Goal: Task Accomplishment & Management: Manage account settings

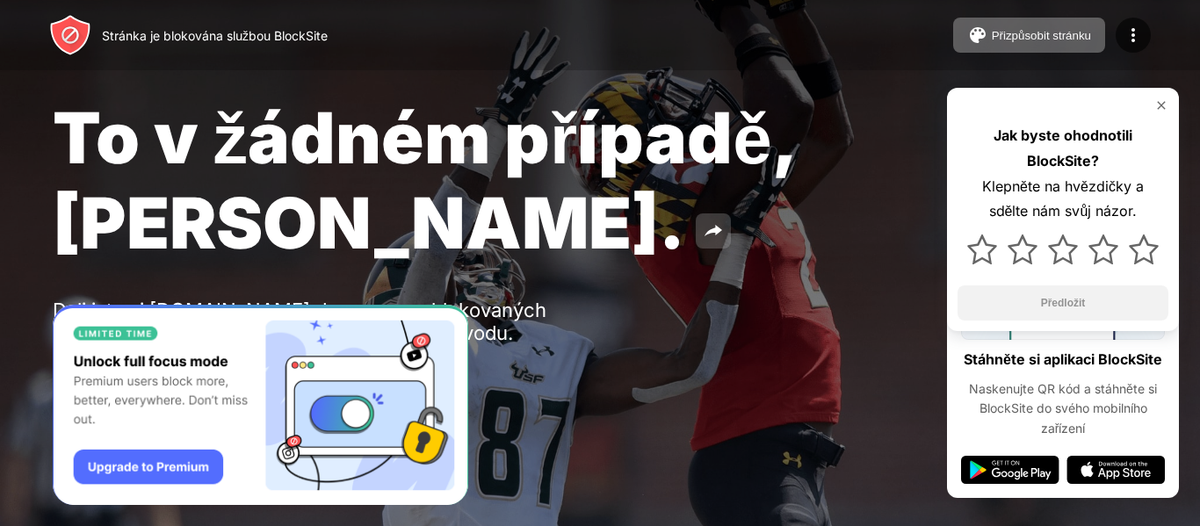
click at [703, 228] on img at bounding box center [713, 231] width 21 height 21
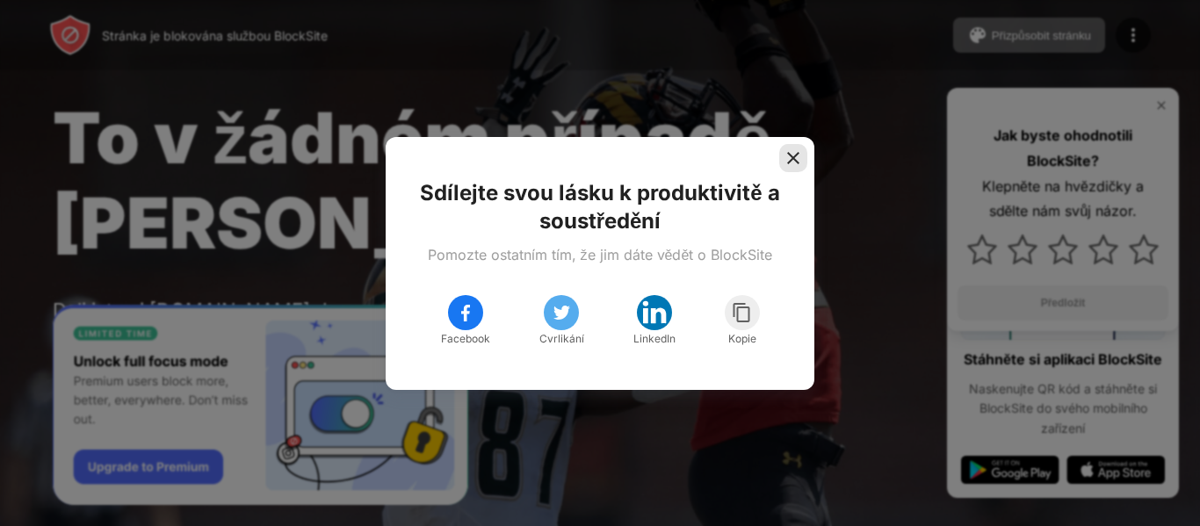
click at [793, 155] on img at bounding box center [794, 158] width 18 height 18
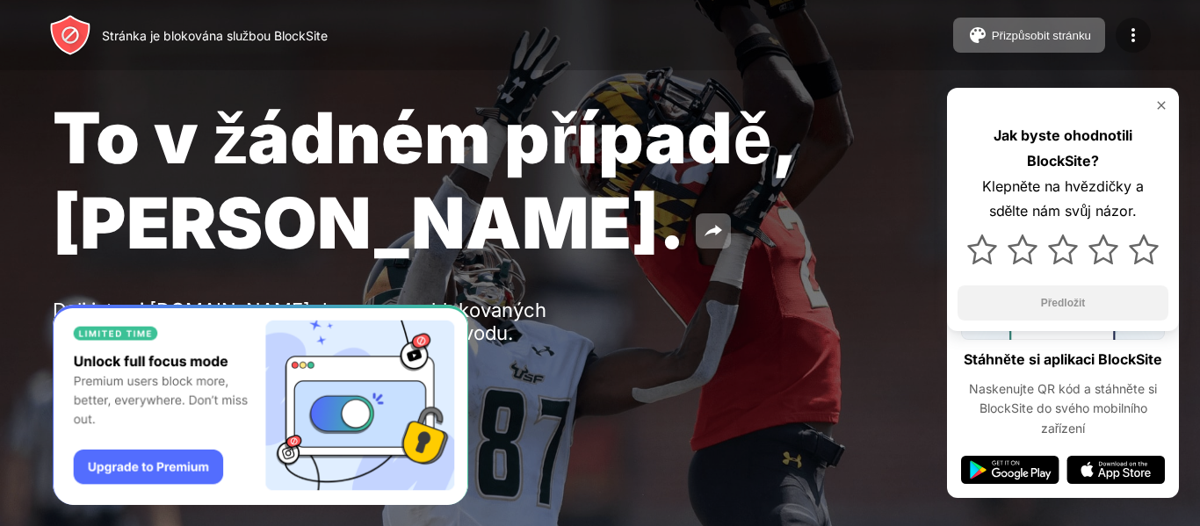
click at [1135, 29] on img at bounding box center [1133, 35] width 21 height 21
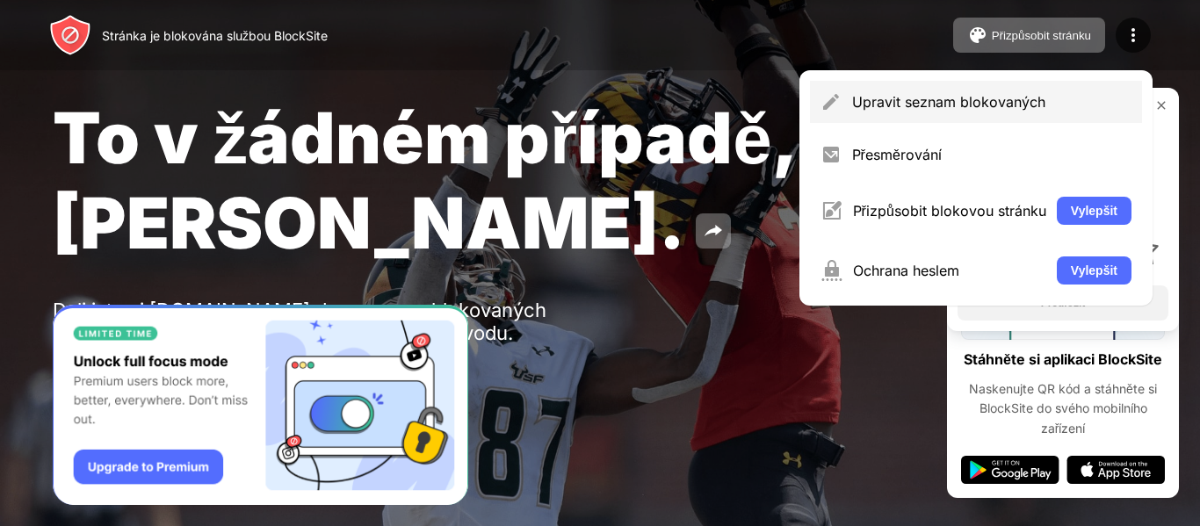
click at [995, 108] on font "Upravit seznam blokovaných" at bounding box center [948, 102] width 193 height 18
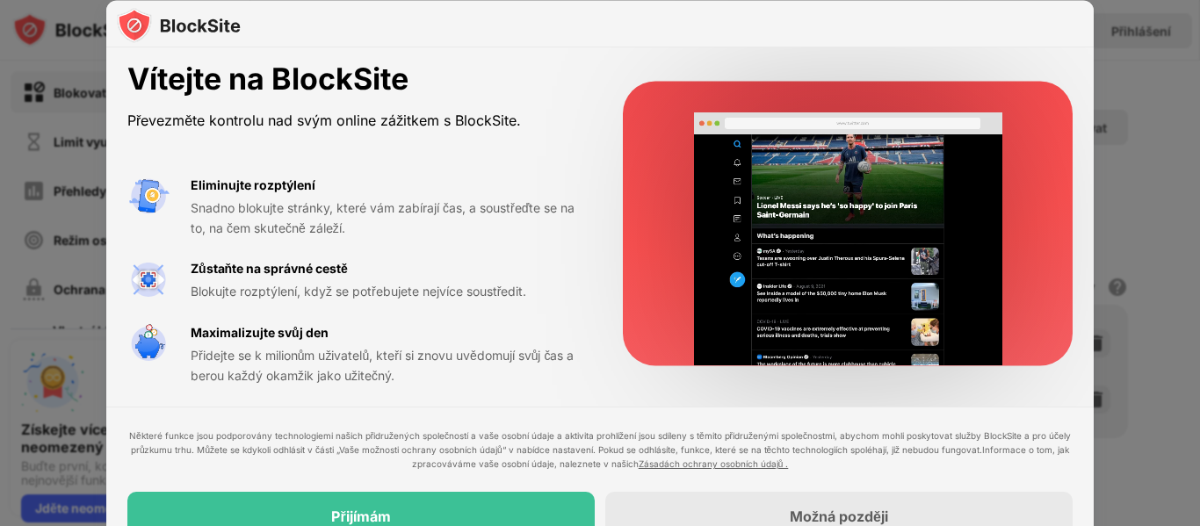
scroll to position [9, 0]
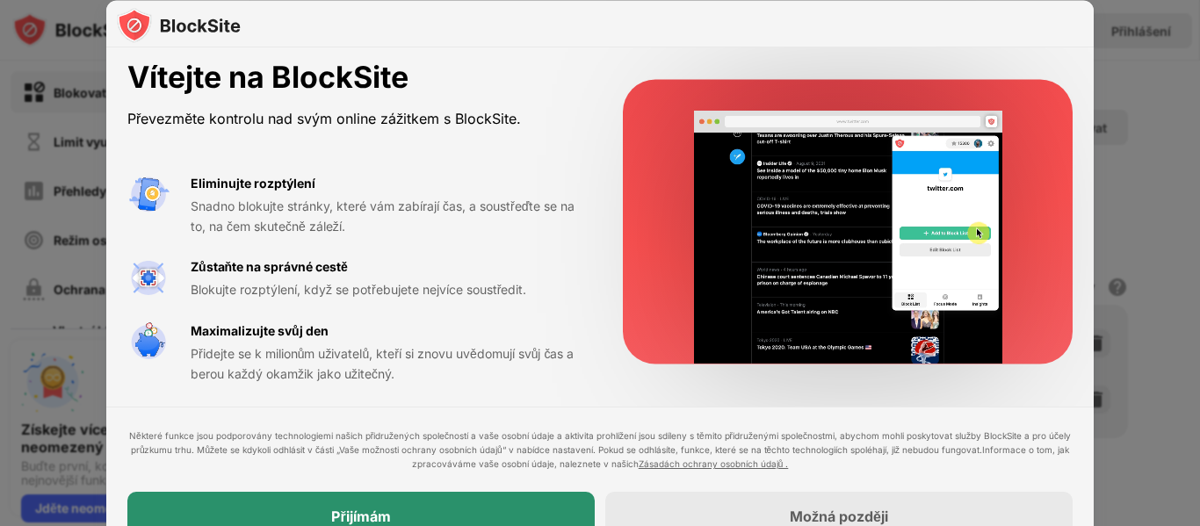
click at [472, 505] on div "Přijímám" at bounding box center [360, 516] width 467 height 49
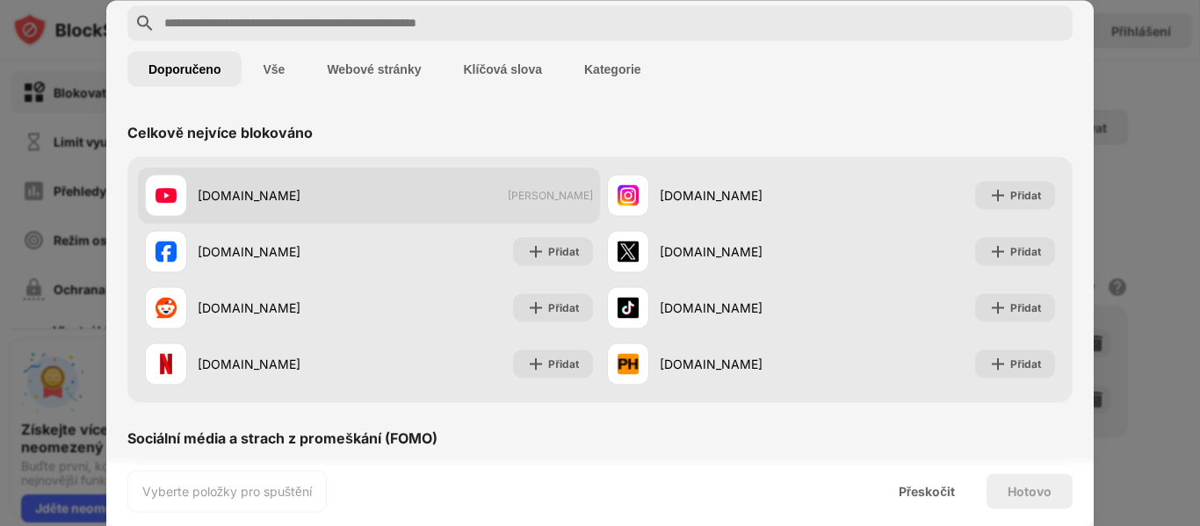
scroll to position [88, 0]
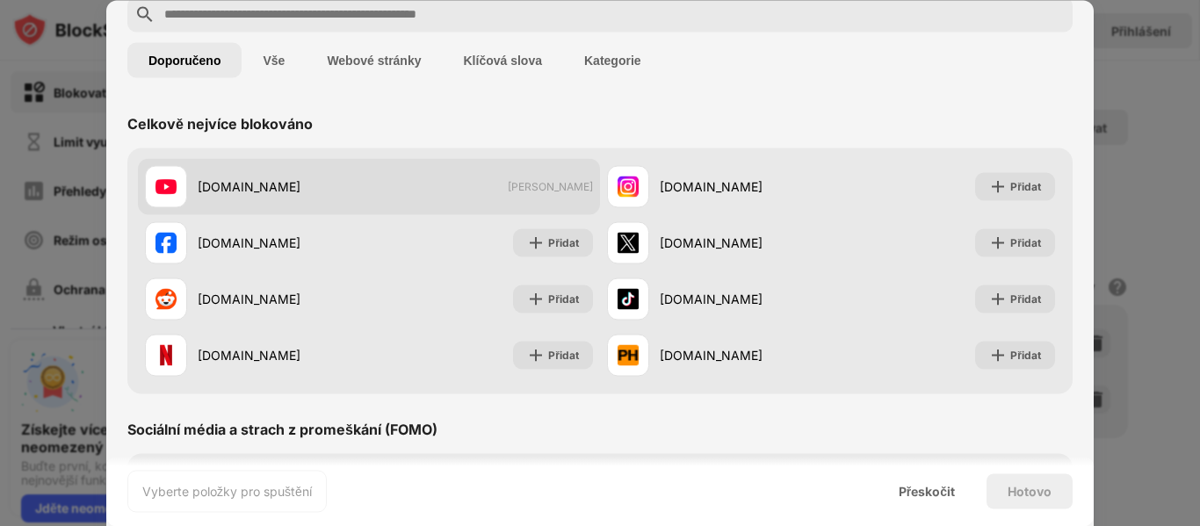
click at [496, 188] on div "youtube.com Již zablokováno" at bounding box center [369, 186] width 462 height 56
click at [212, 183] on font "youtube.com" at bounding box center [249, 186] width 103 height 15
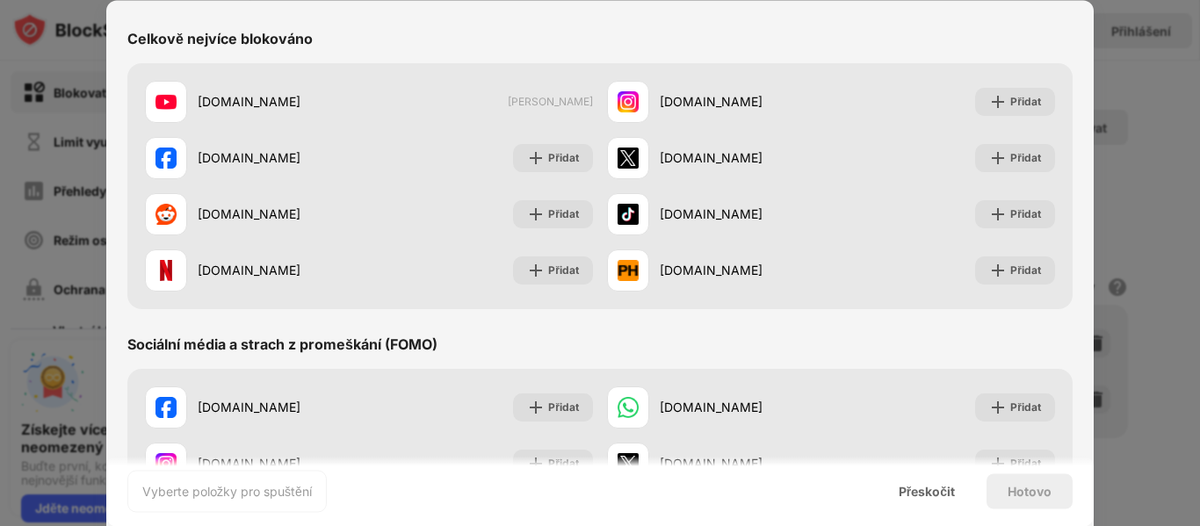
scroll to position [0, 0]
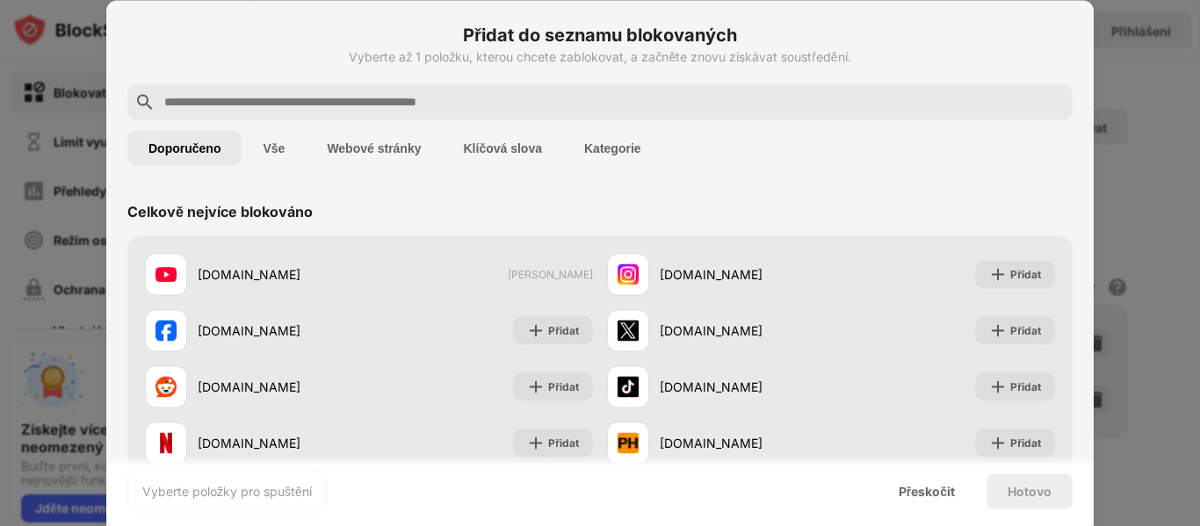
click at [1134, 156] on div at bounding box center [600, 263] width 1200 height 526
click at [1112, 199] on div at bounding box center [600, 263] width 1200 height 526
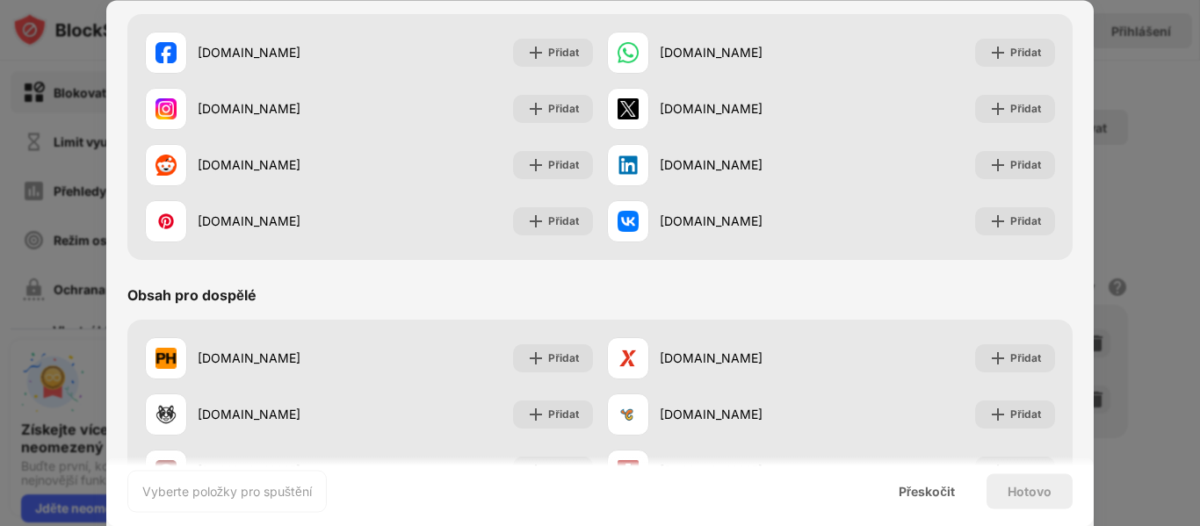
scroll to position [1054, 0]
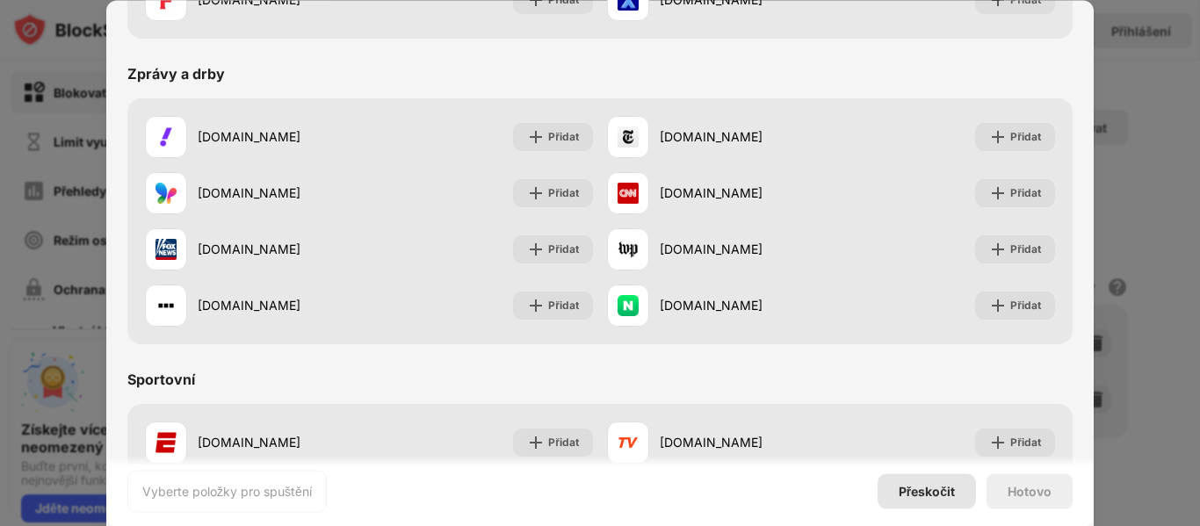
click at [927, 488] on font "Přeskočit" at bounding box center [927, 490] width 56 height 15
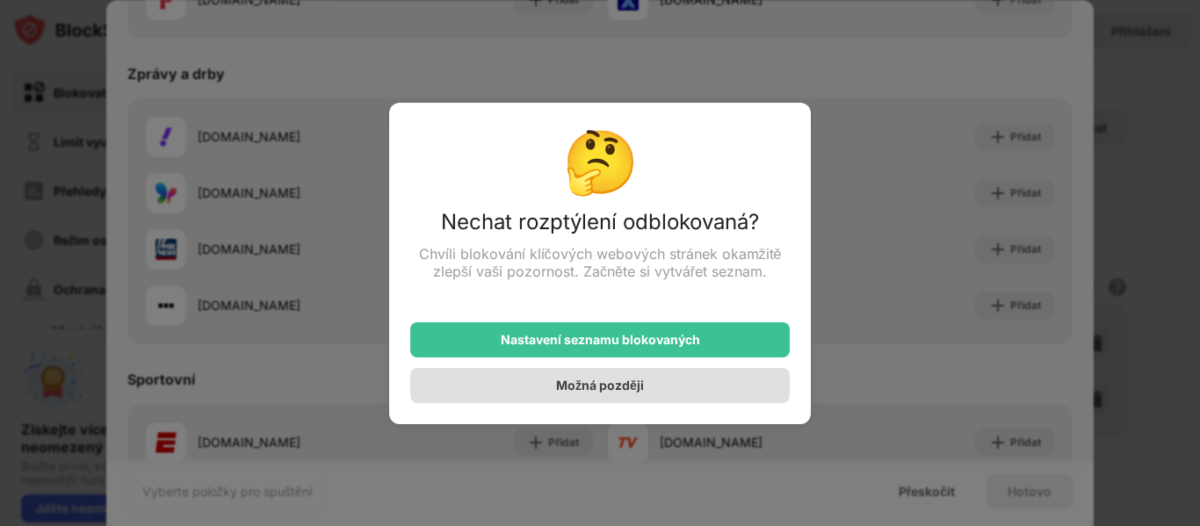
click at [619, 385] on font "Možná později" at bounding box center [600, 385] width 88 height 15
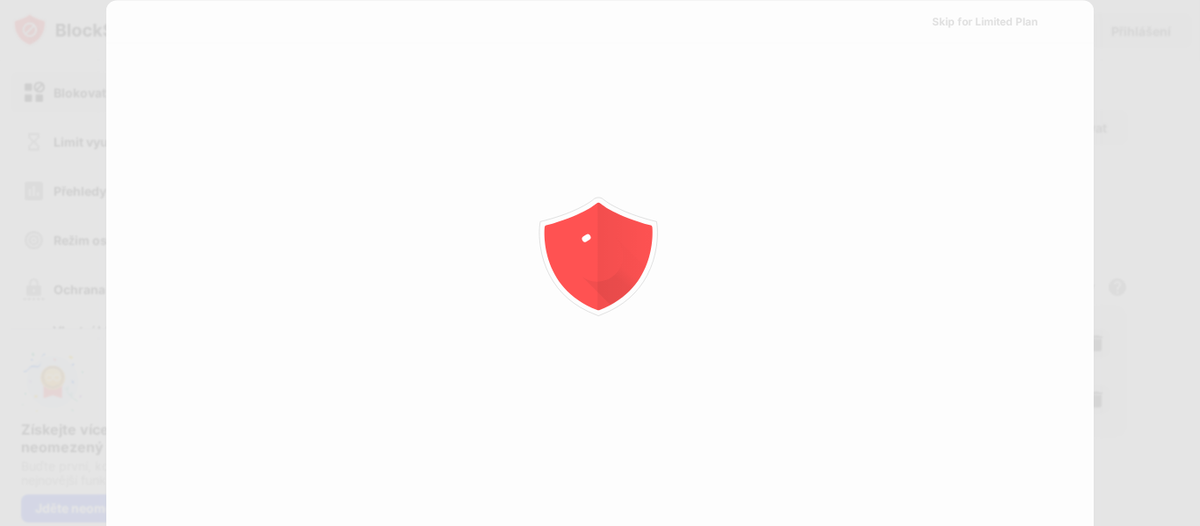
scroll to position [0, 0]
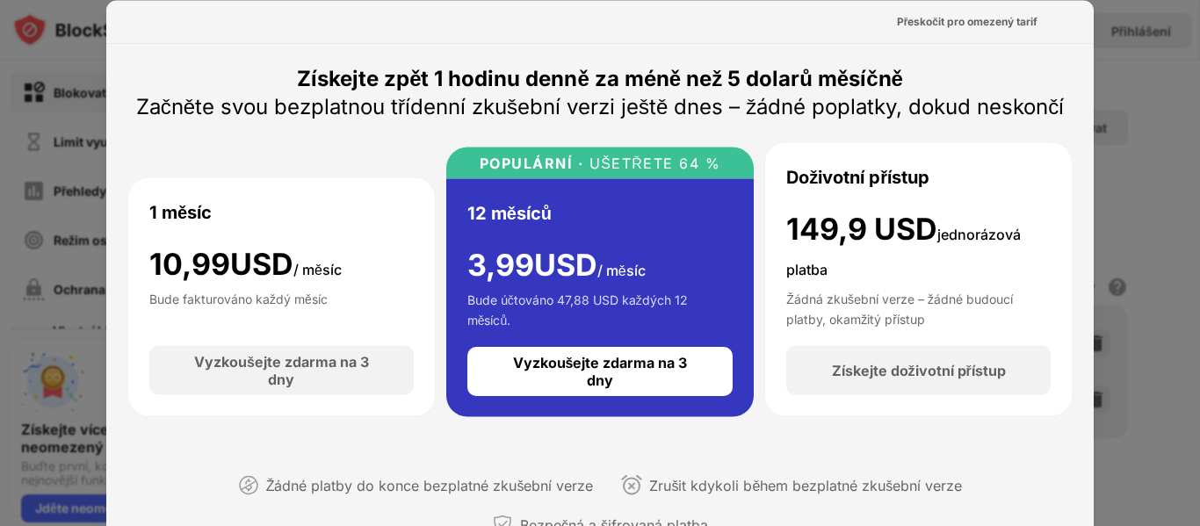
click at [1137, 108] on div at bounding box center [600, 263] width 1200 height 526
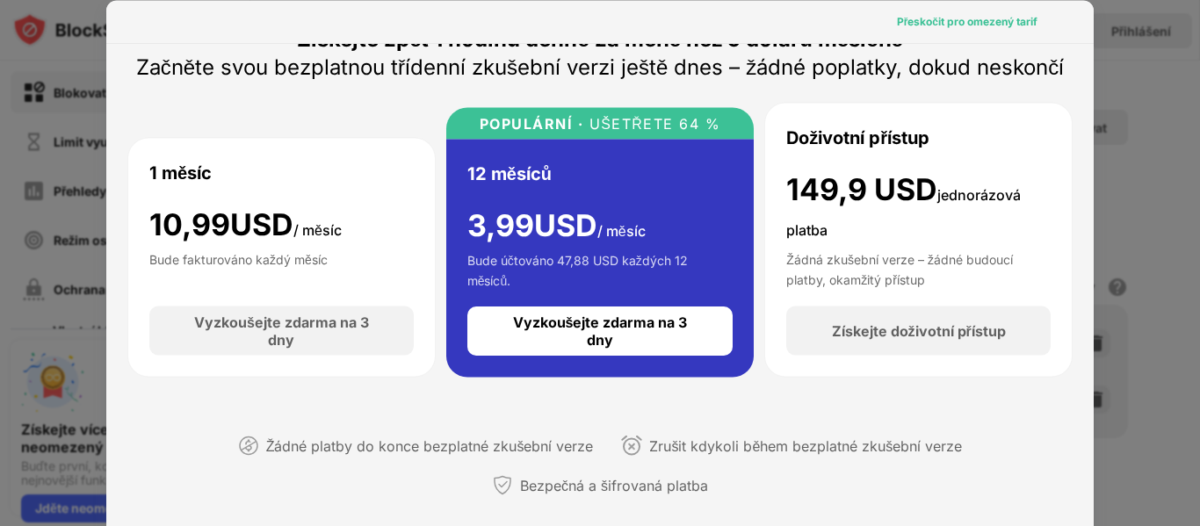
click at [953, 11] on div "Přeskočit pro omezený tarif" at bounding box center [967, 21] width 169 height 28
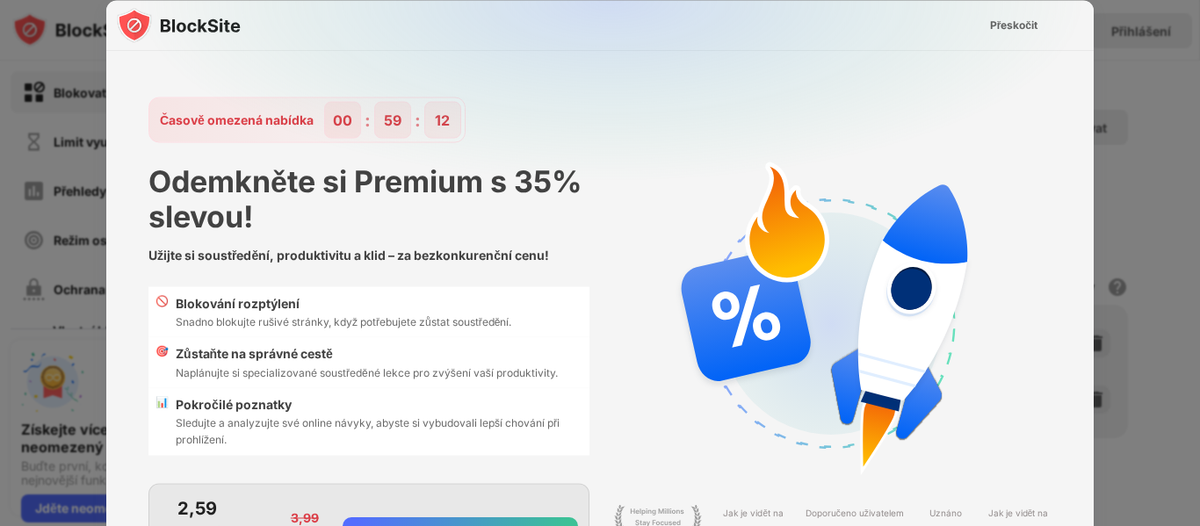
scroll to position [47, 0]
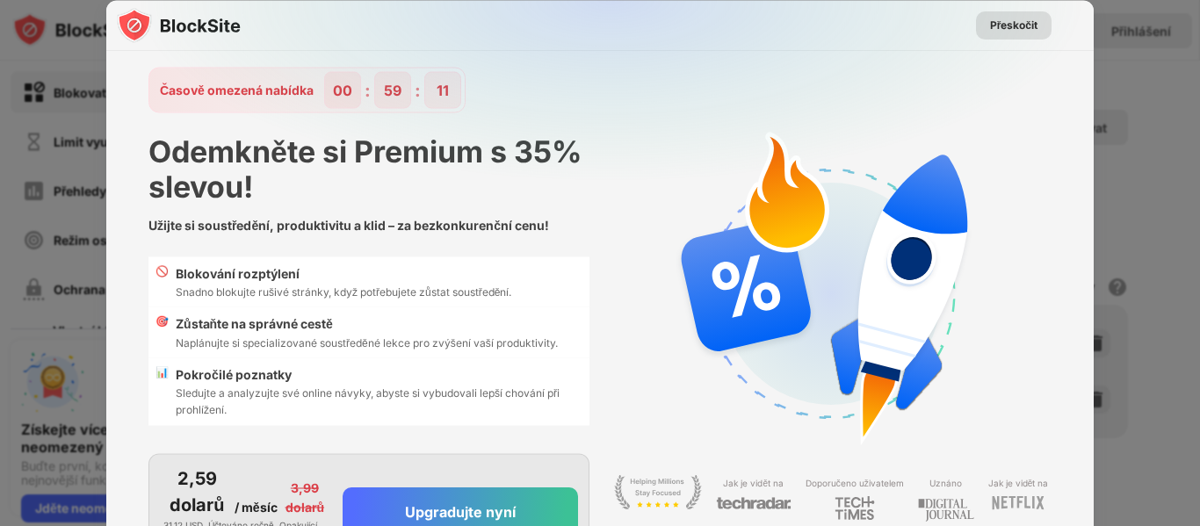
click at [1013, 18] on font "Přeskočit" at bounding box center [1013, 24] width 47 height 13
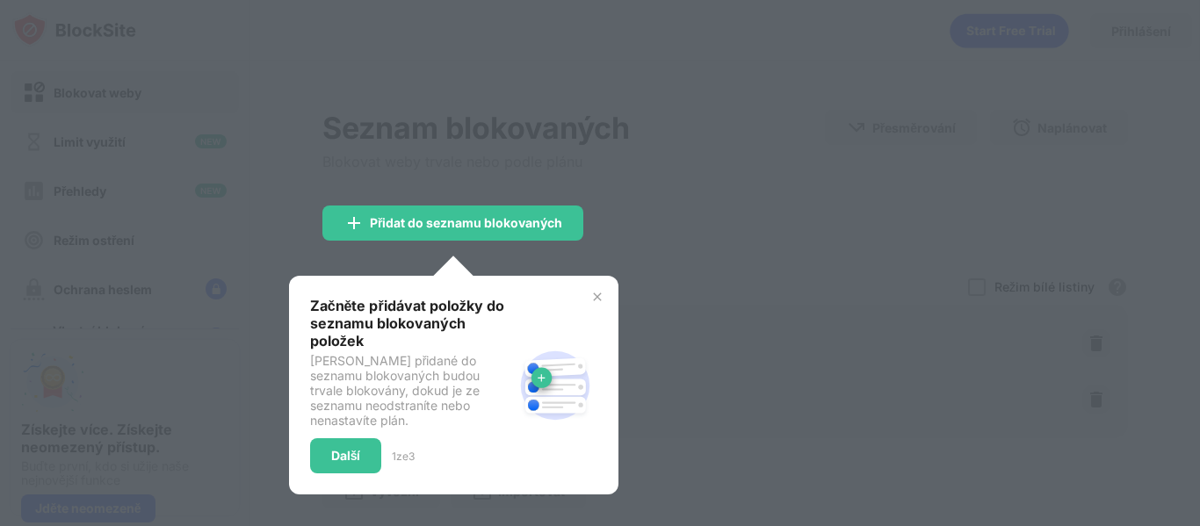
click at [590, 299] on img at bounding box center [597, 297] width 14 height 14
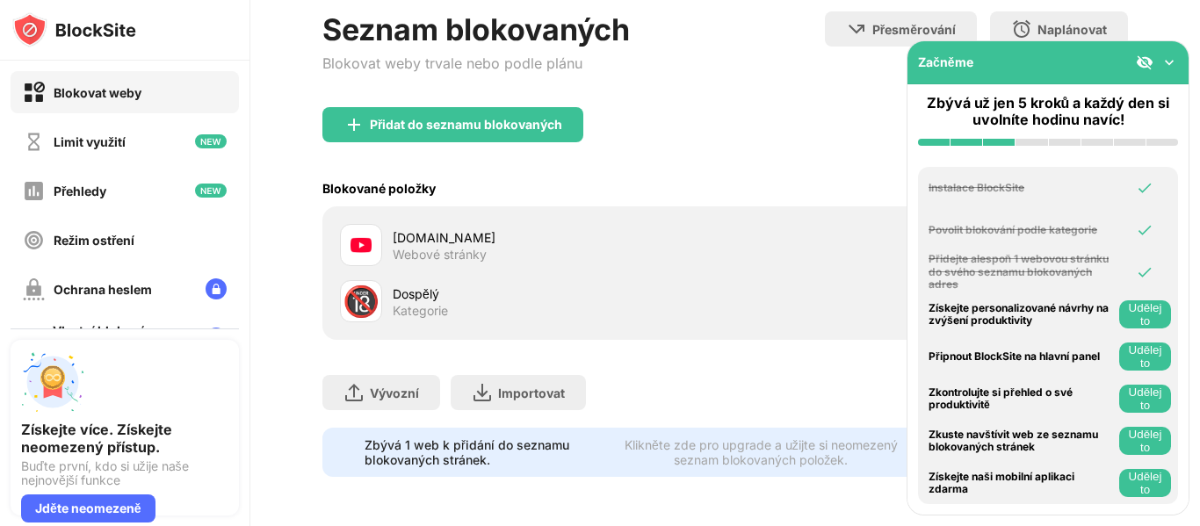
scroll to position [112, 0]
click at [1169, 58] on img at bounding box center [1170, 63] width 18 height 18
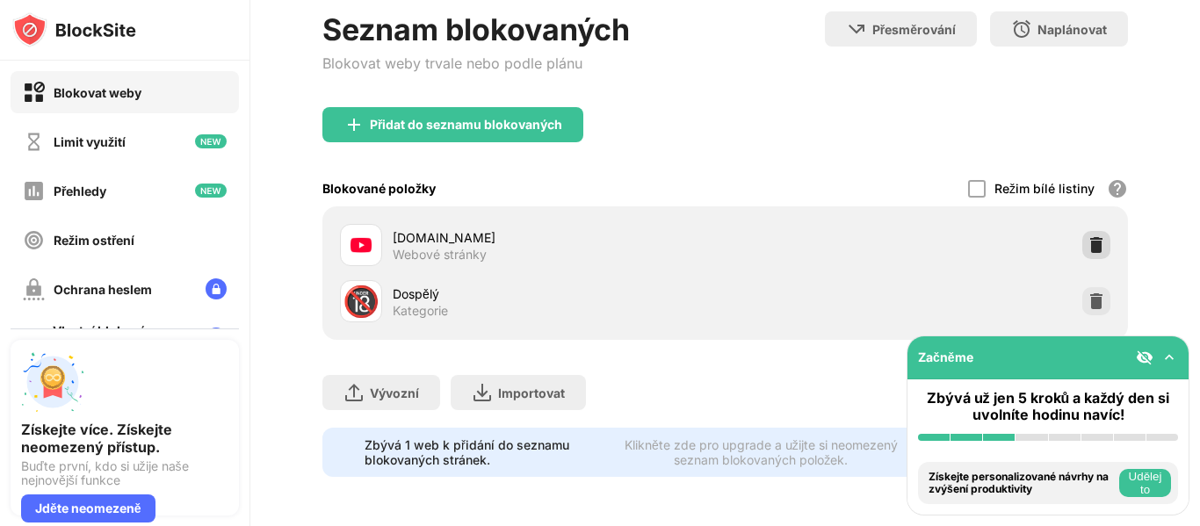
click at [1088, 236] on img at bounding box center [1097, 245] width 18 height 18
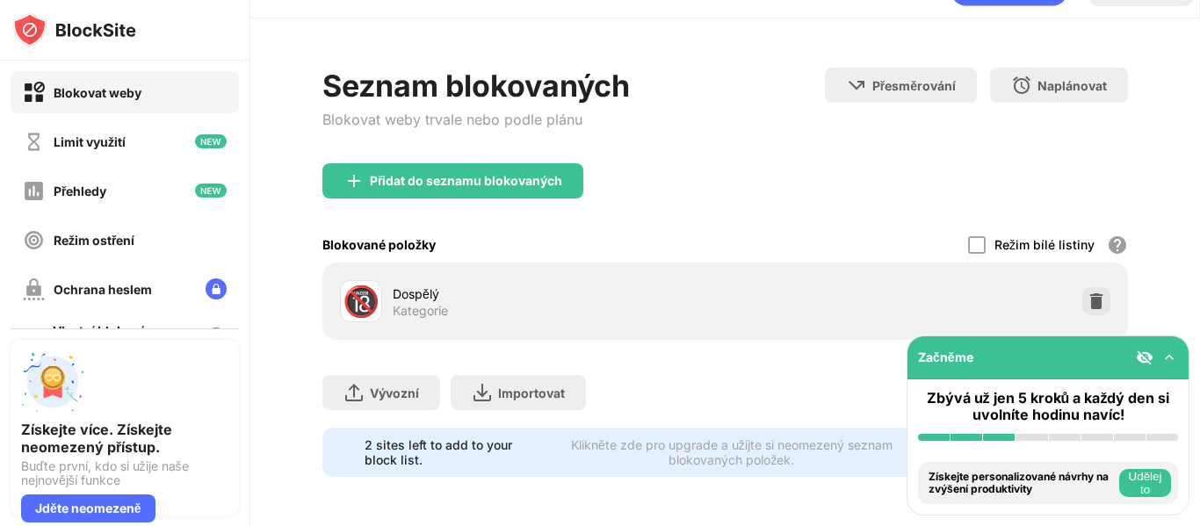
scroll to position [55, 0]
